Goal: Check status: Check status

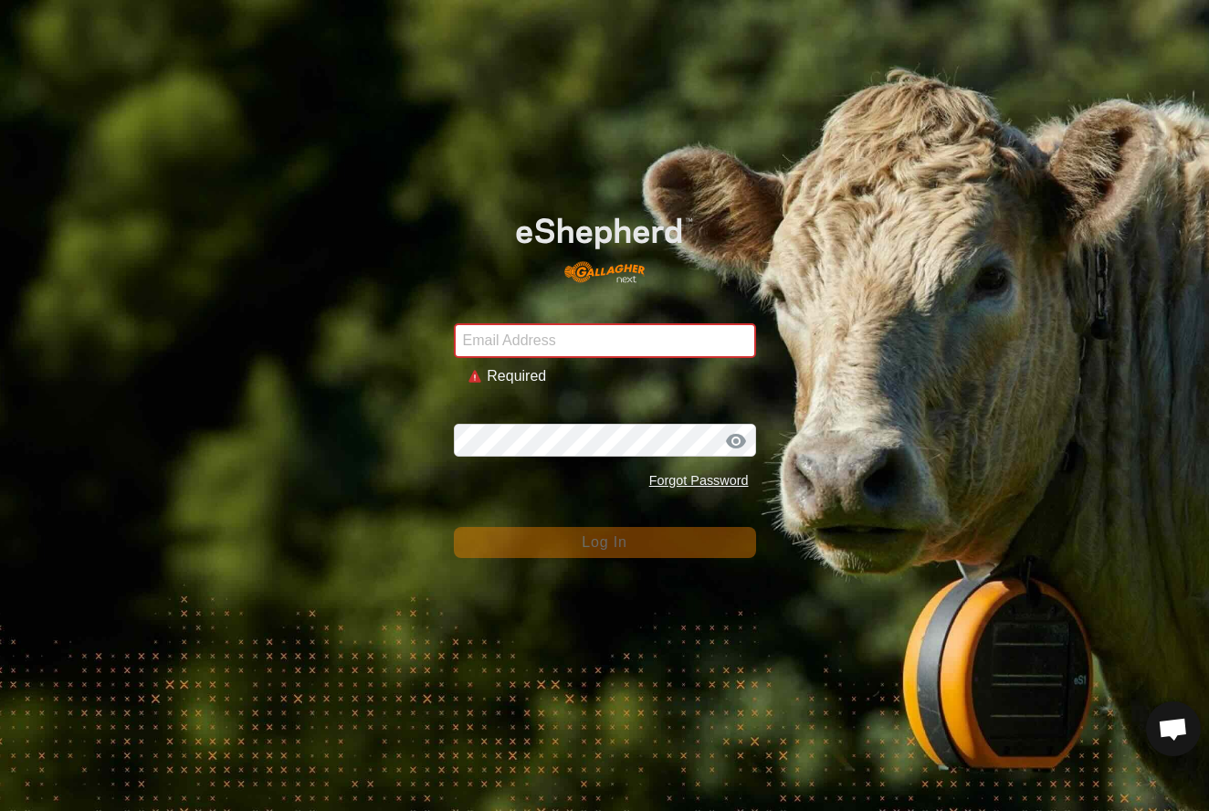
click at [272, 398] on div "Email Address Required Password Forgot Password Log In" at bounding box center [604, 405] width 1209 height 811
click at [497, 342] on input "Email Address" at bounding box center [605, 340] width 302 height 35
type input "[EMAIL_ADDRESS][DOMAIN_NAME]"
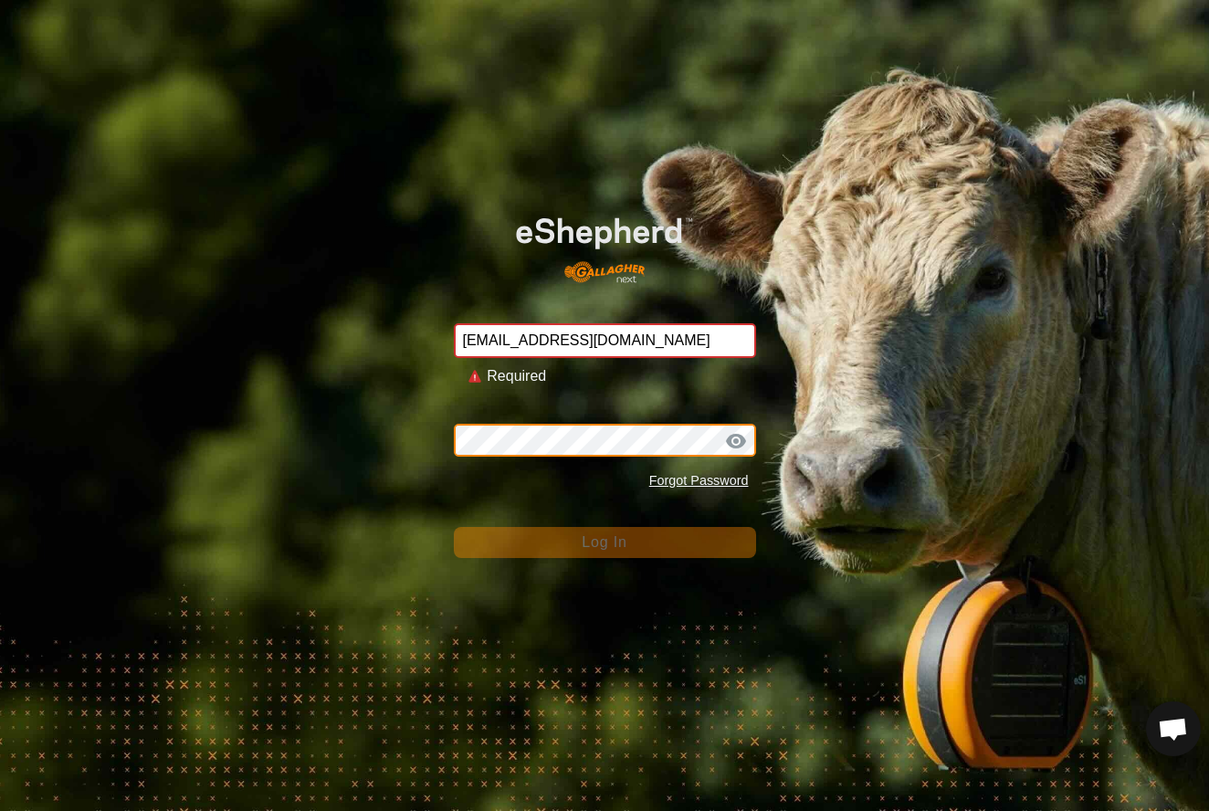
click at [605, 527] on button "Log In" at bounding box center [605, 542] width 302 height 31
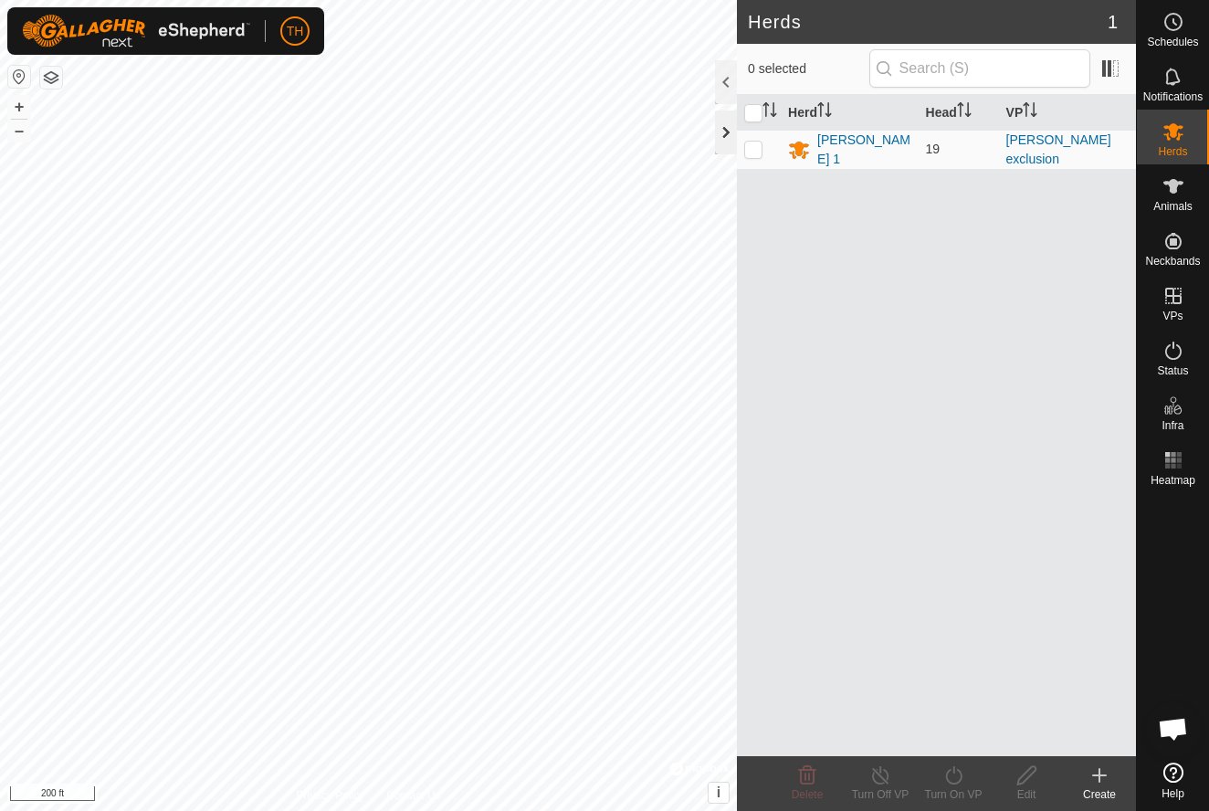
click at [723, 130] on div at bounding box center [726, 133] width 22 height 44
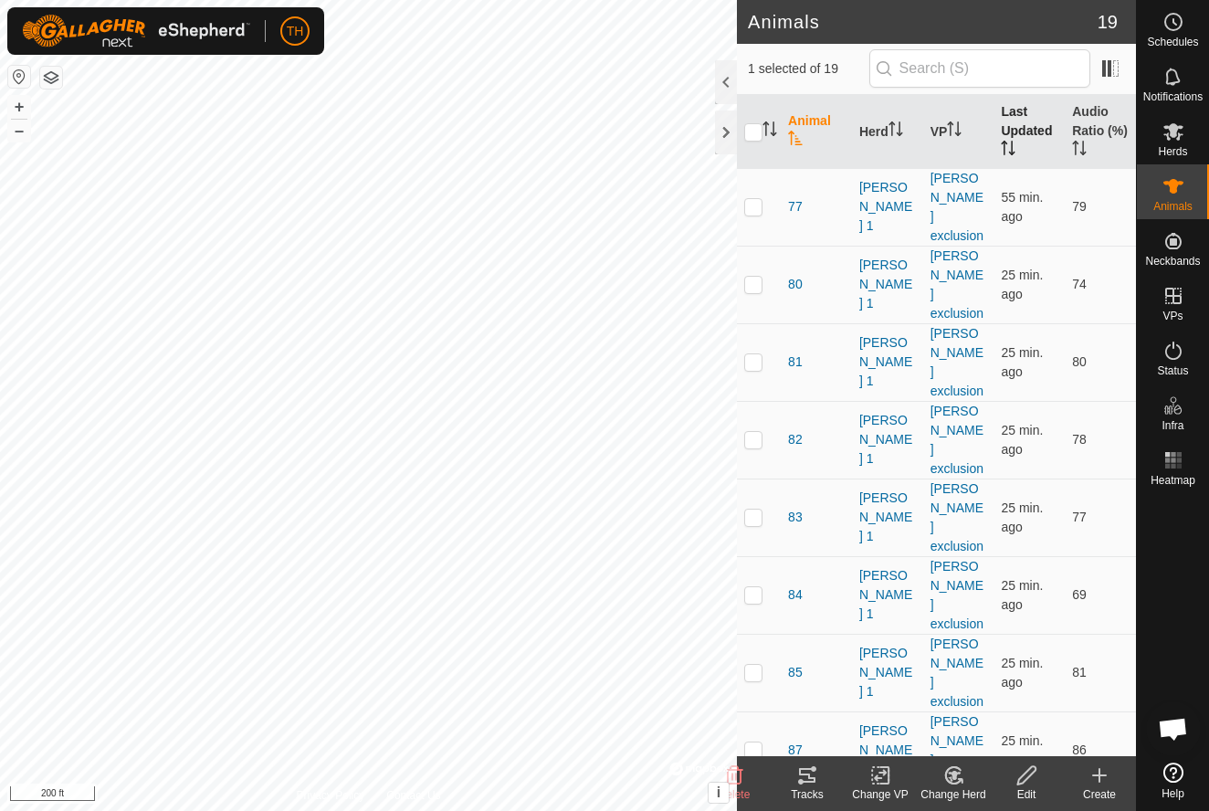
click at [1008, 121] on th "Last Updated" at bounding box center [1029, 132] width 71 height 74
click at [1074, 118] on th "Audio Ratio (%)" at bounding box center [1100, 132] width 71 height 74
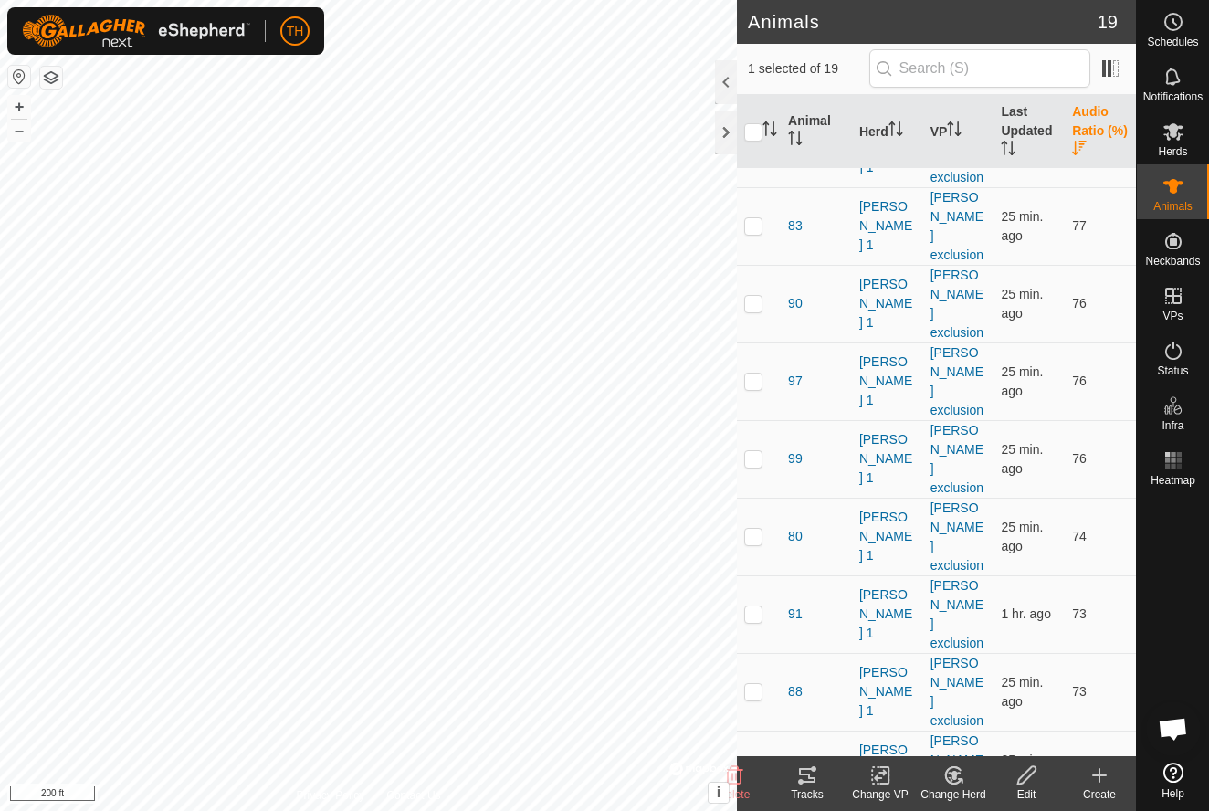
scroll to position [523, 0]
